Goal: Task Accomplishment & Management: Manage account settings

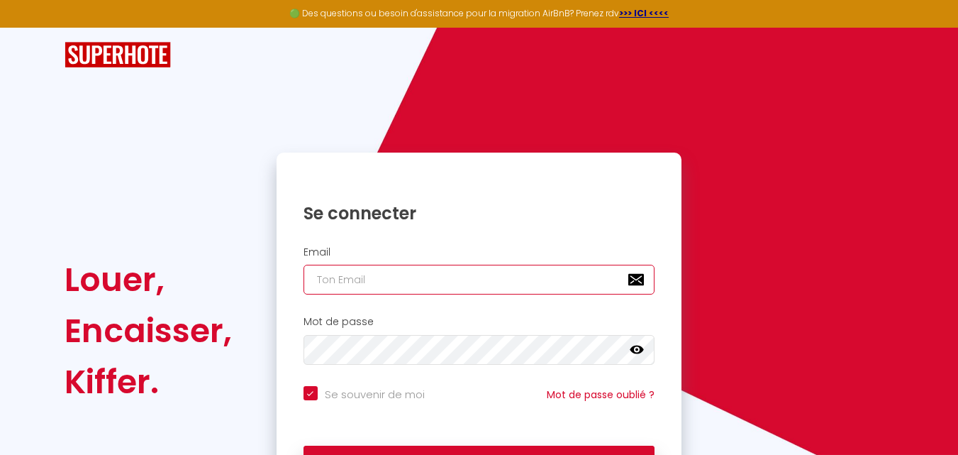
type input "[EMAIL_ADDRESS][DOMAIN_NAME]"
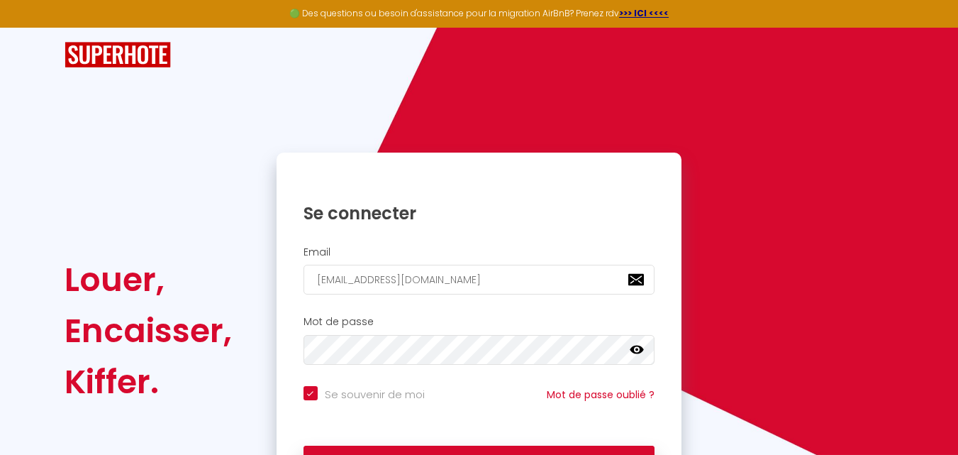
click at [640, 347] on icon at bounding box center [637, 349] width 14 height 9
click at [465, 383] on div "Se souvenir de moi Mot de passe oublié ?" at bounding box center [480, 405] width 406 height 52
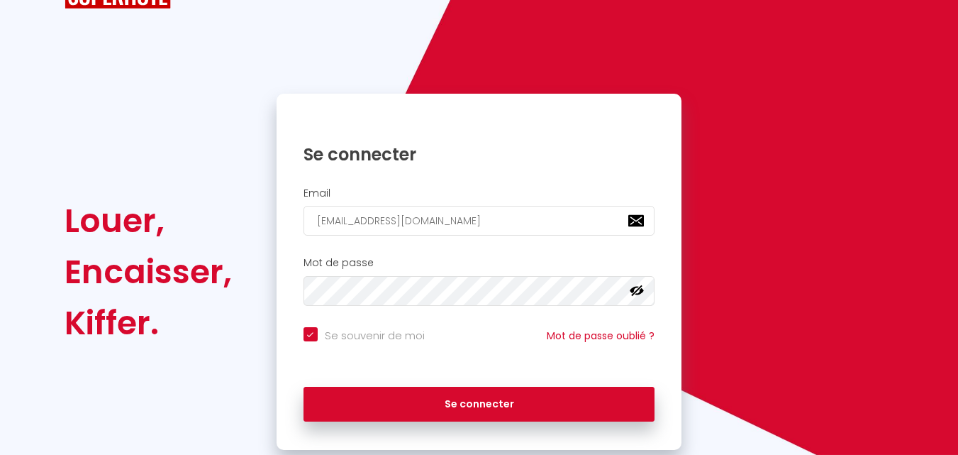
scroll to position [85, 0]
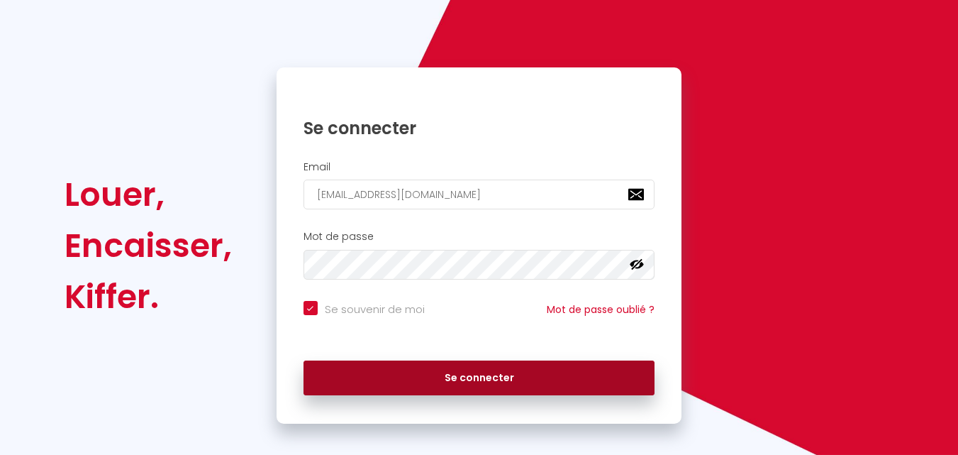
click at [486, 372] on button "Se connecter" at bounding box center [480, 377] width 352 height 35
checkbox input "true"
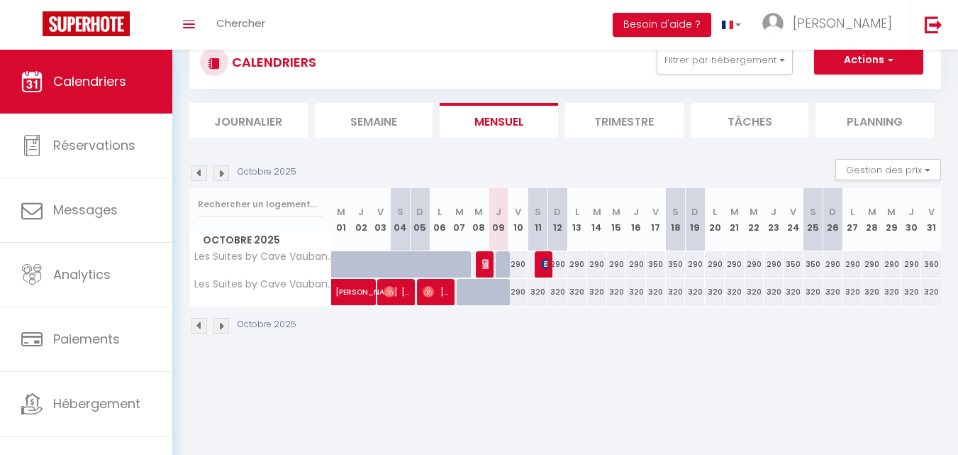
scroll to position [50, 0]
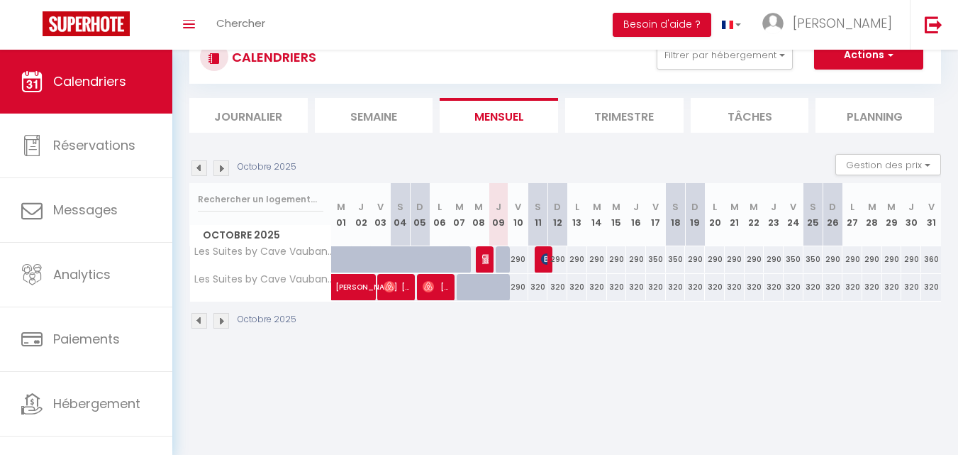
click at [617, 110] on li "Trimestre" at bounding box center [624, 115] width 118 height 35
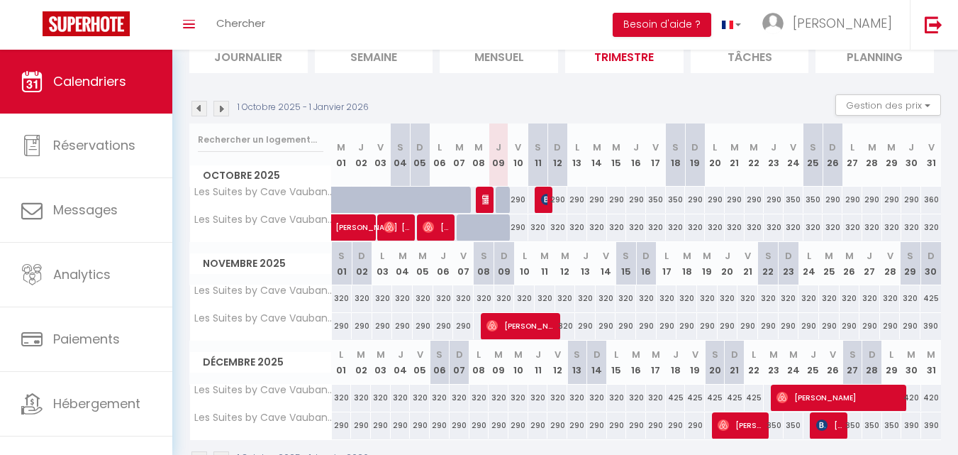
scroll to position [111, 0]
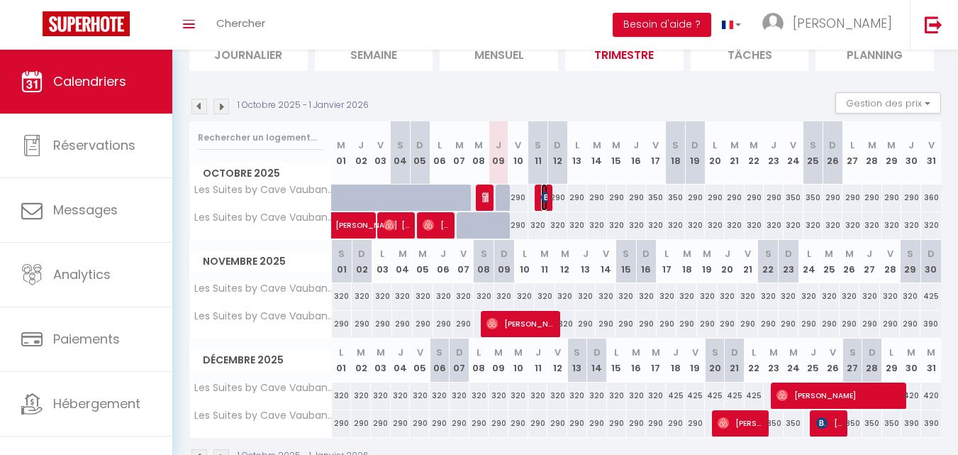
click at [541, 195] on img at bounding box center [546, 196] width 11 height 11
select select "OK"
select select "KO"
select select "0"
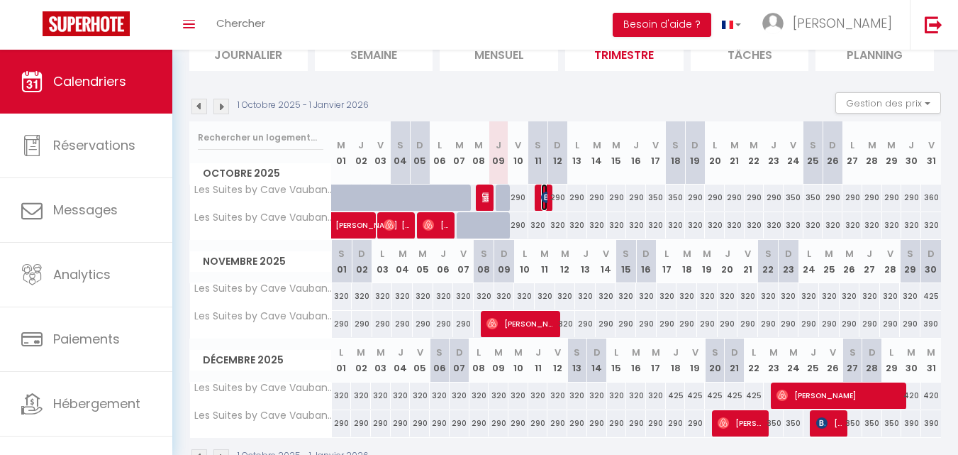
select select "1"
select select
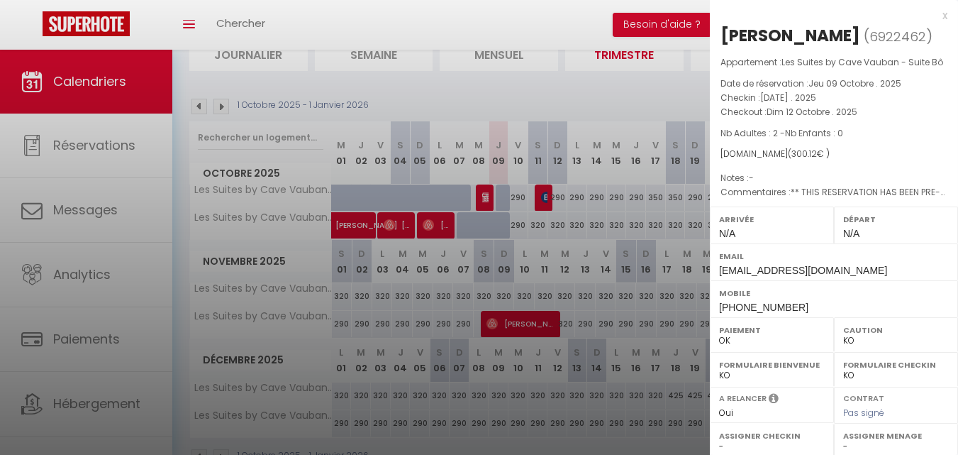
click at [520, 12] on div at bounding box center [479, 227] width 958 height 455
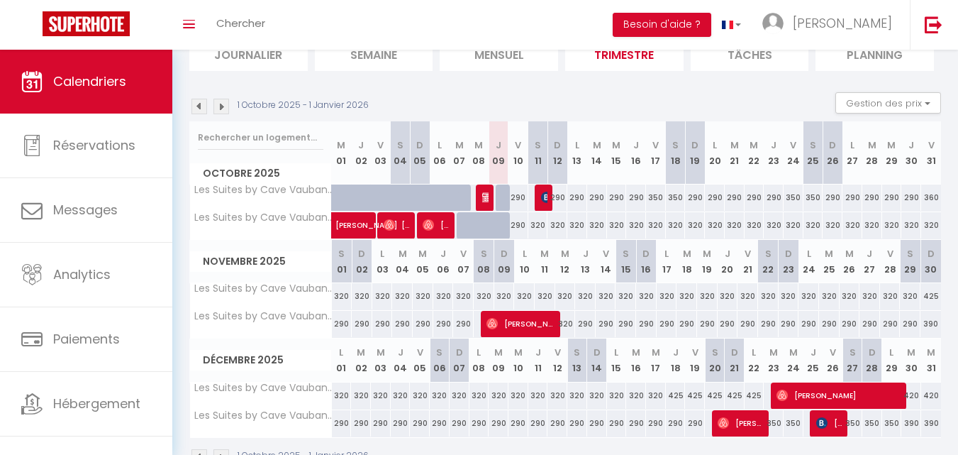
drag, startPoint x: 619, startPoint y: 211, endPoint x: 617, endPoint y: 218, distance: 8.1
click at [617, 218] on tbody "Les Suites by Cave Vauban - Suite Bô 290 290 290 290 290 290 290 290 [PERSON_NA…" at bounding box center [566, 211] width 752 height 55
click at [196, 102] on img at bounding box center [199, 107] width 16 height 16
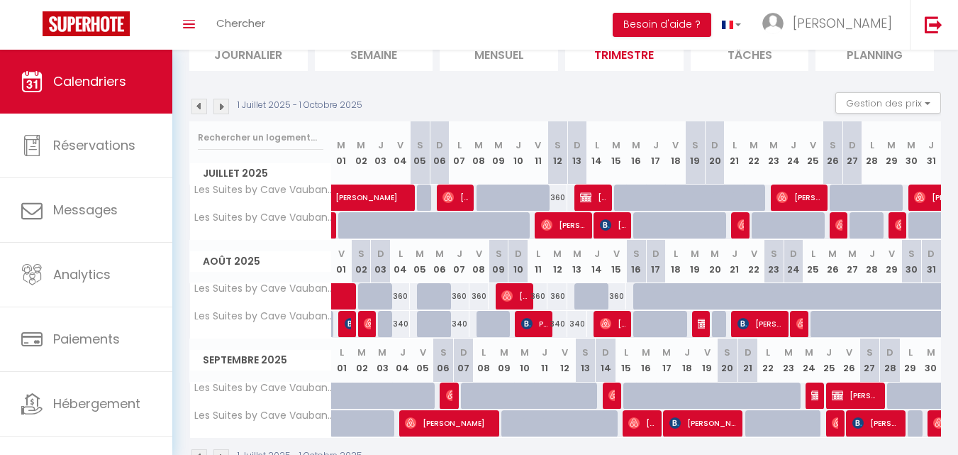
click at [223, 106] on img at bounding box center [221, 107] width 16 height 16
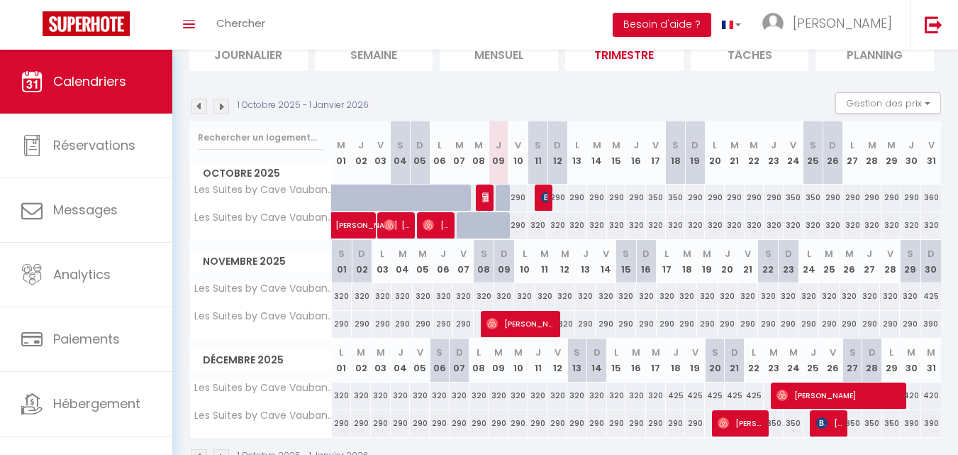
click at [487, 224] on div at bounding box center [487, 233] width 20 height 27
type input "290"
type input "Mer 08 Octobre 2025"
type input "Jeu 09 Octobre 2025"
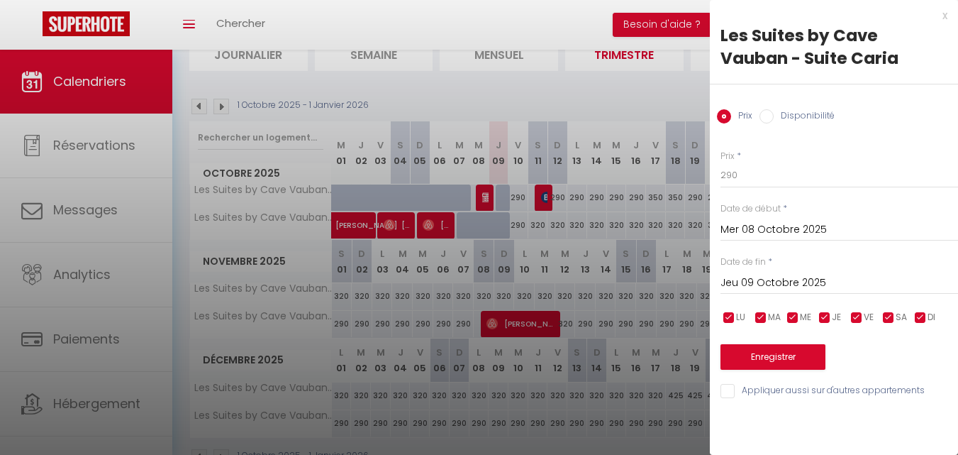
click at [579, 20] on div at bounding box center [479, 227] width 958 height 455
